Goal: Navigation & Orientation: Find specific page/section

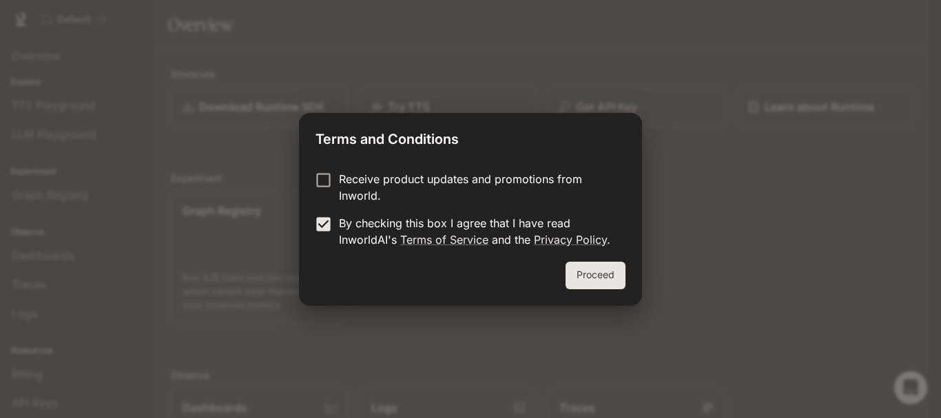
click at [578, 271] on button "Proceed" at bounding box center [595, 276] width 60 height 28
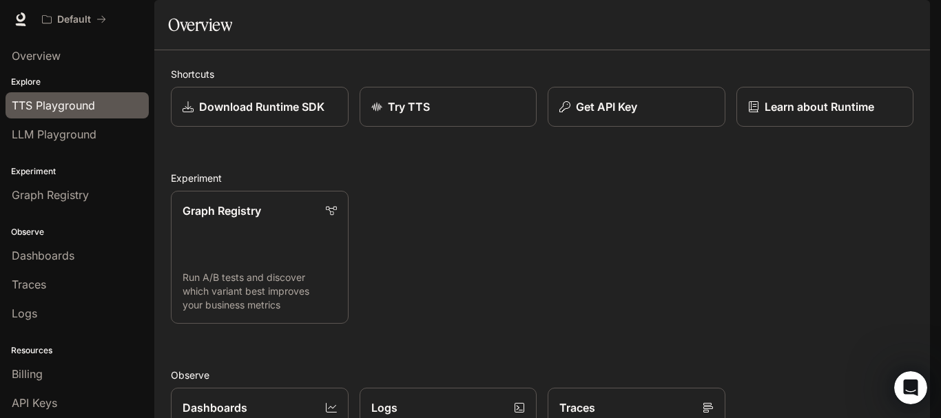
click at [79, 101] on span "TTS Playground" at bounding box center [53, 105] width 83 height 17
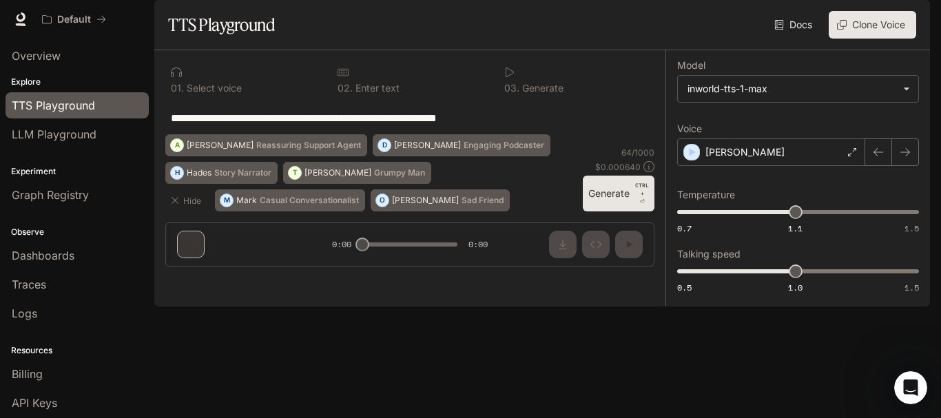
click at [321, 126] on textarea "**********" at bounding box center [410, 118] width 478 height 16
click at [617, 211] on button "Generate CTRL + ⏎" at bounding box center [619, 194] width 72 height 36
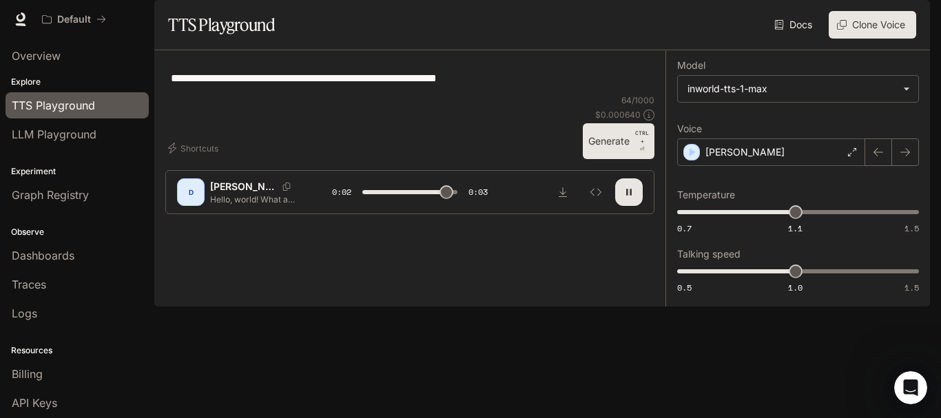
type input "*"
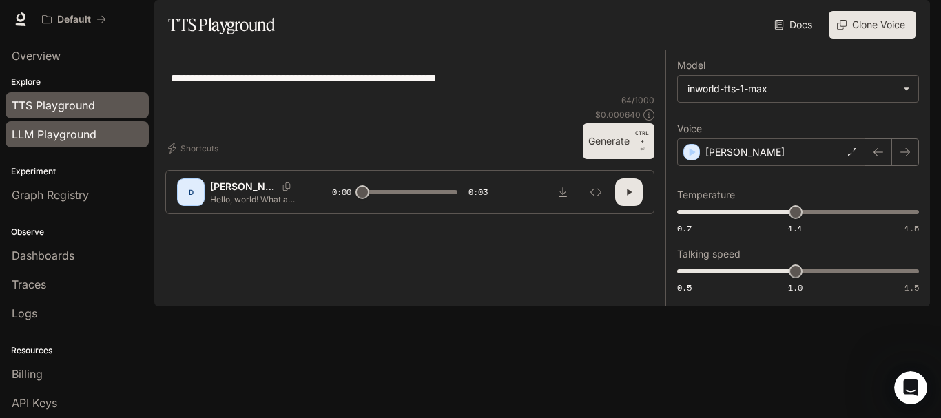
click at [72, 141] on span "LLM Playground" at bounding box center [54, 134] width 85 height 17
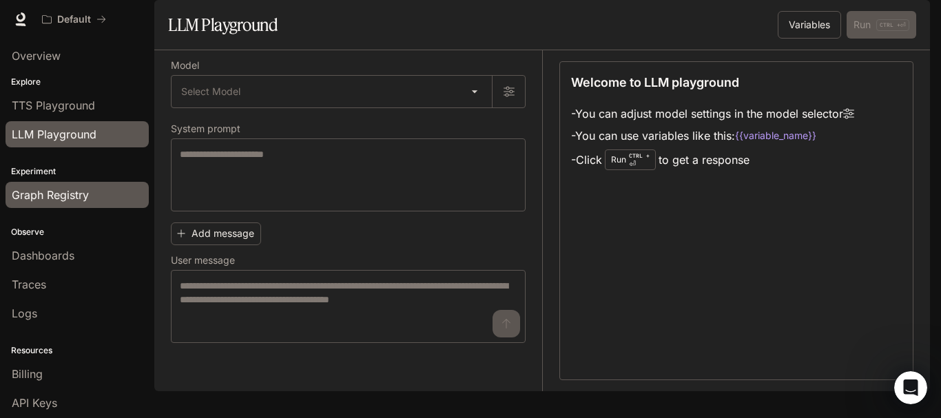
click at [78, 196] on span "Graph Registry" at bounding box center [50, 195] width 77 height 17
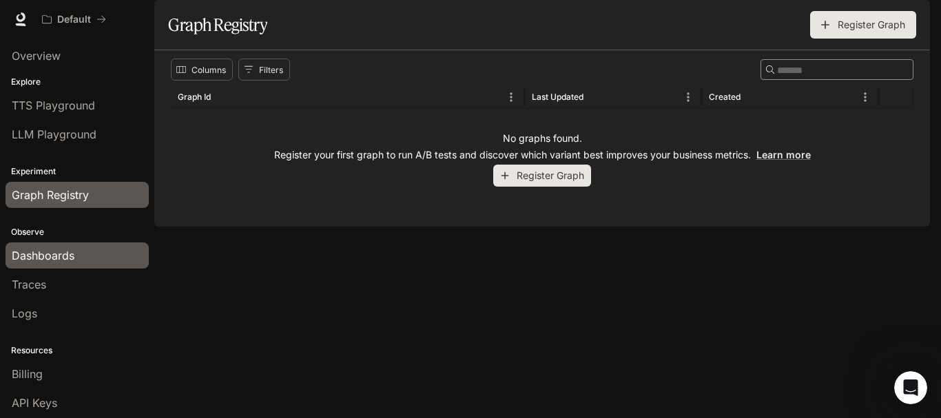
click at [65, 253] on span "Dashboards" at bounding box center [43, 255] width 63 height 17
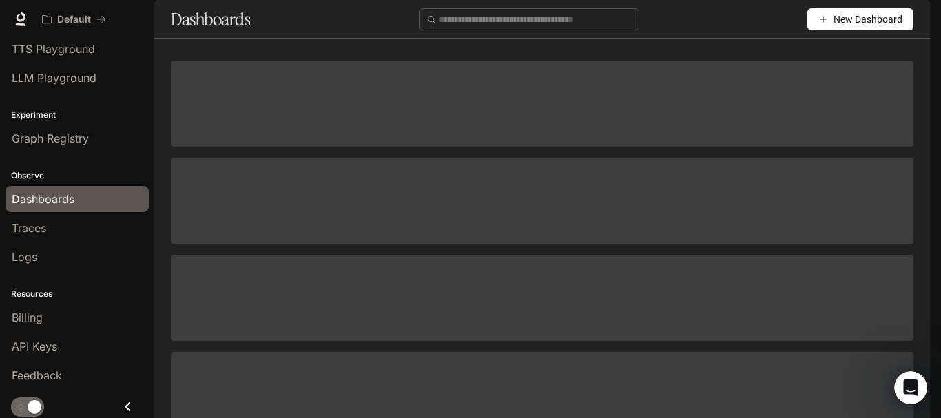
scroll to position [59, 0]
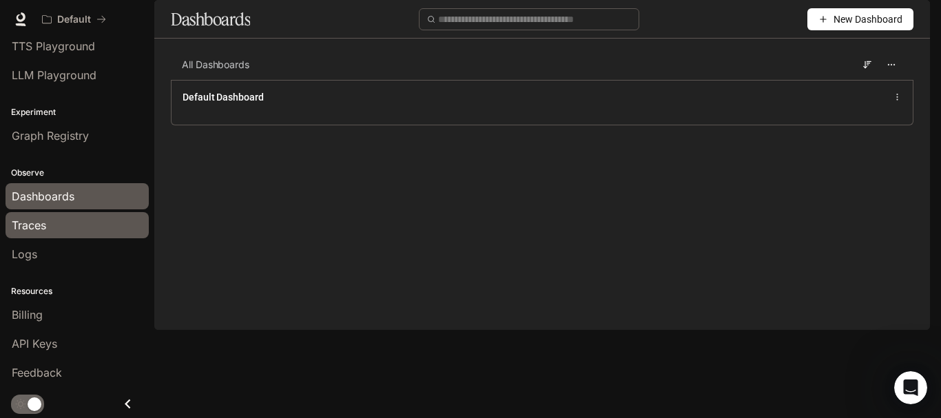
click at [83, 228] on div "Traces" at bounding box center [77, 225] width 131 height 17
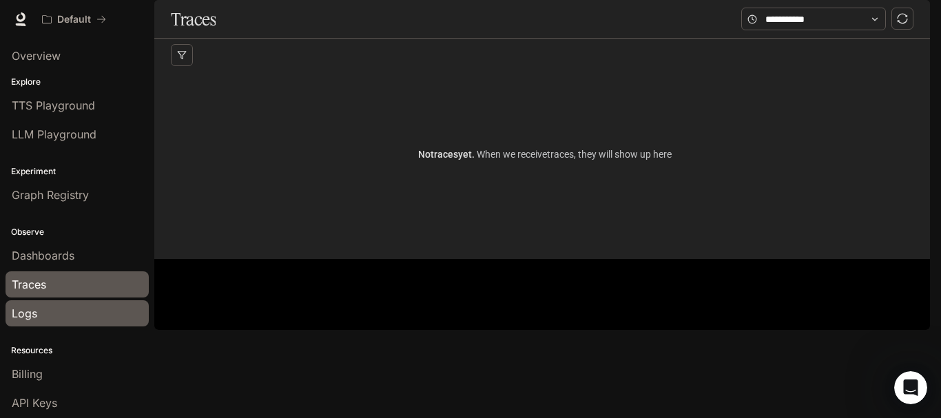
click at [60, 306] on div "Logs" at bounding box center [77, 313] width 131 height 17
